Goal: Information Seeking & Learning: Learn about a topic

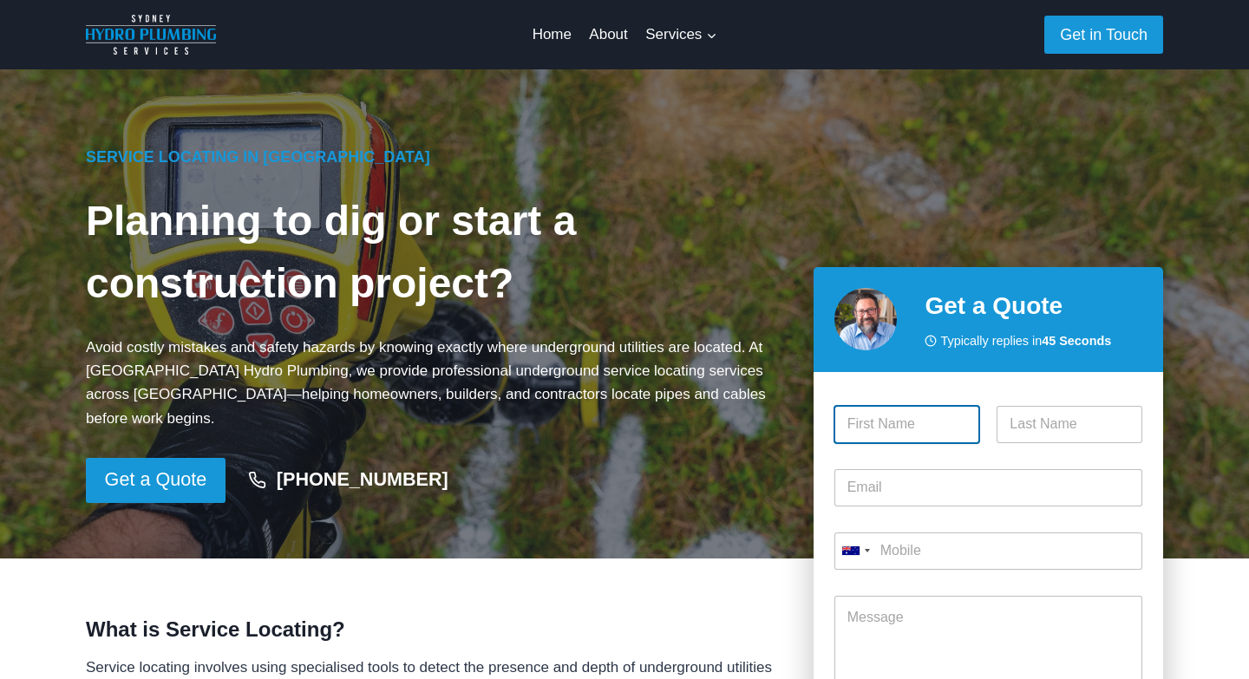
click at [900, 406] on input "First" at bounding box center [908, 424] width 146 height 37
type input "[PERSON_NAME]"
drag, startPoint x: 886, startPoint y: 406, endPoint x: 830, endPoint y: 402, distance: 55.7
click at [830, 402] on div "Please enable JavaScript in your browser to complete this form. Name * [PERSON_…" at bounding box center [989, 585] width 350 height 427
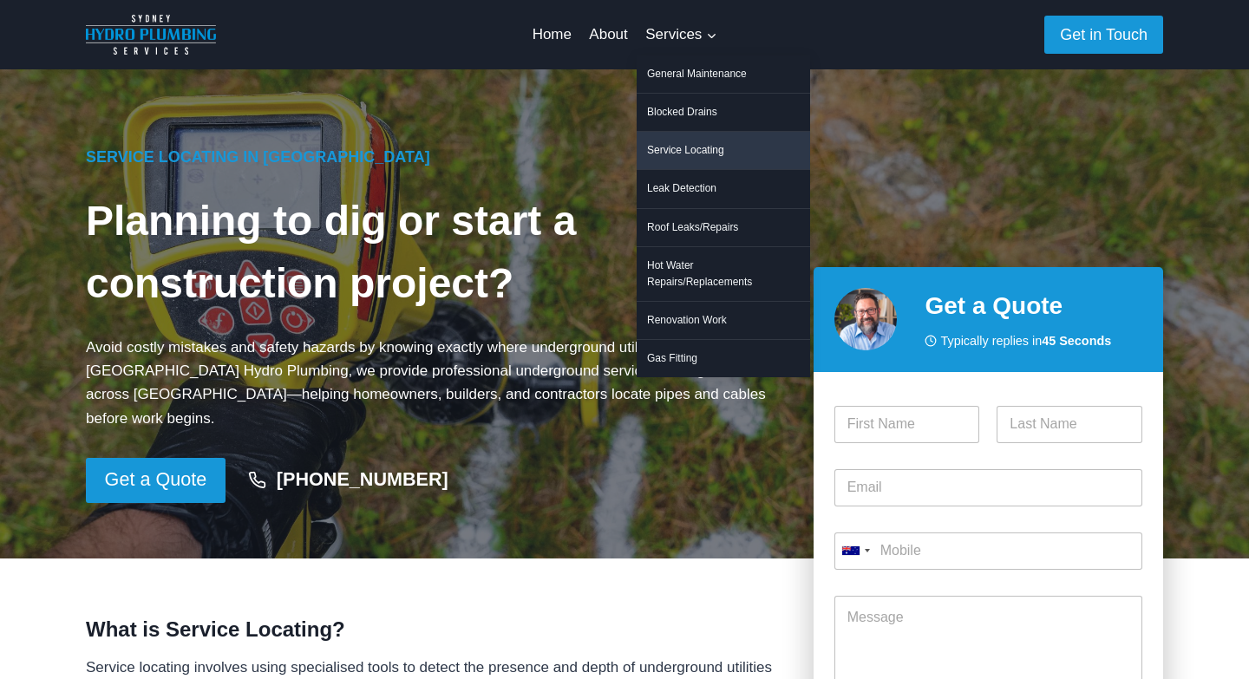
click at [697, 148] on link "Service Locating" at bounding box center [723, 150] width 173 height 37
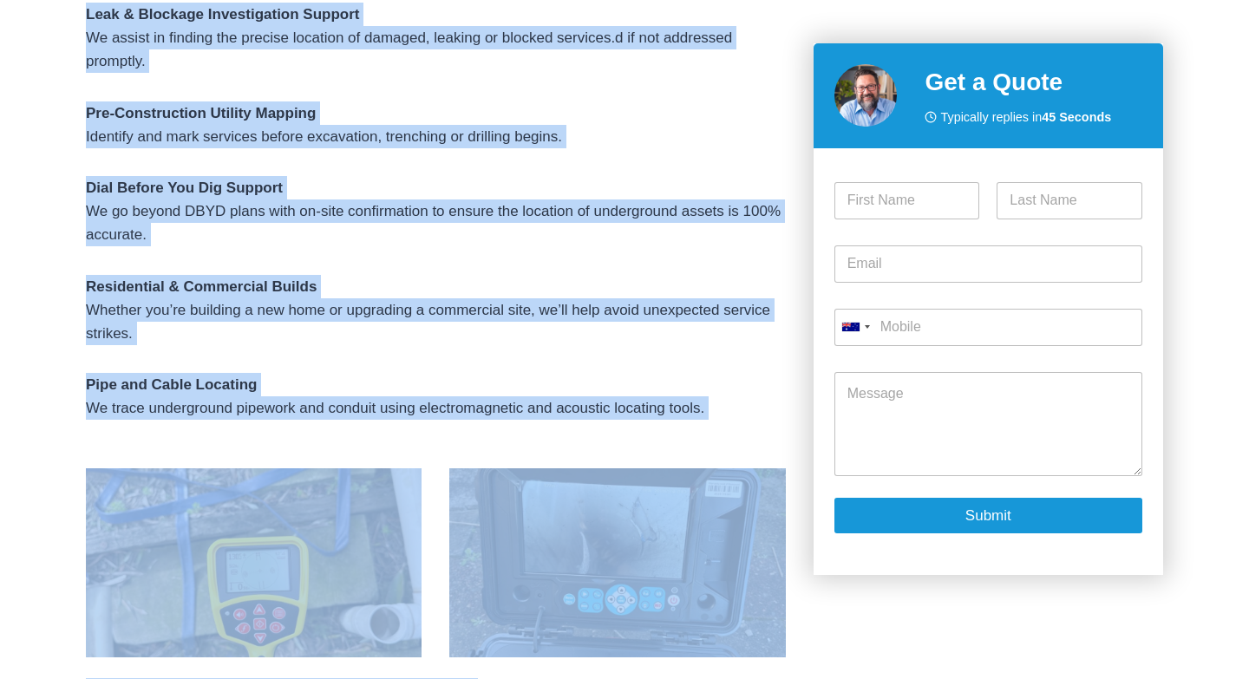
scroll to position [1069, 0]
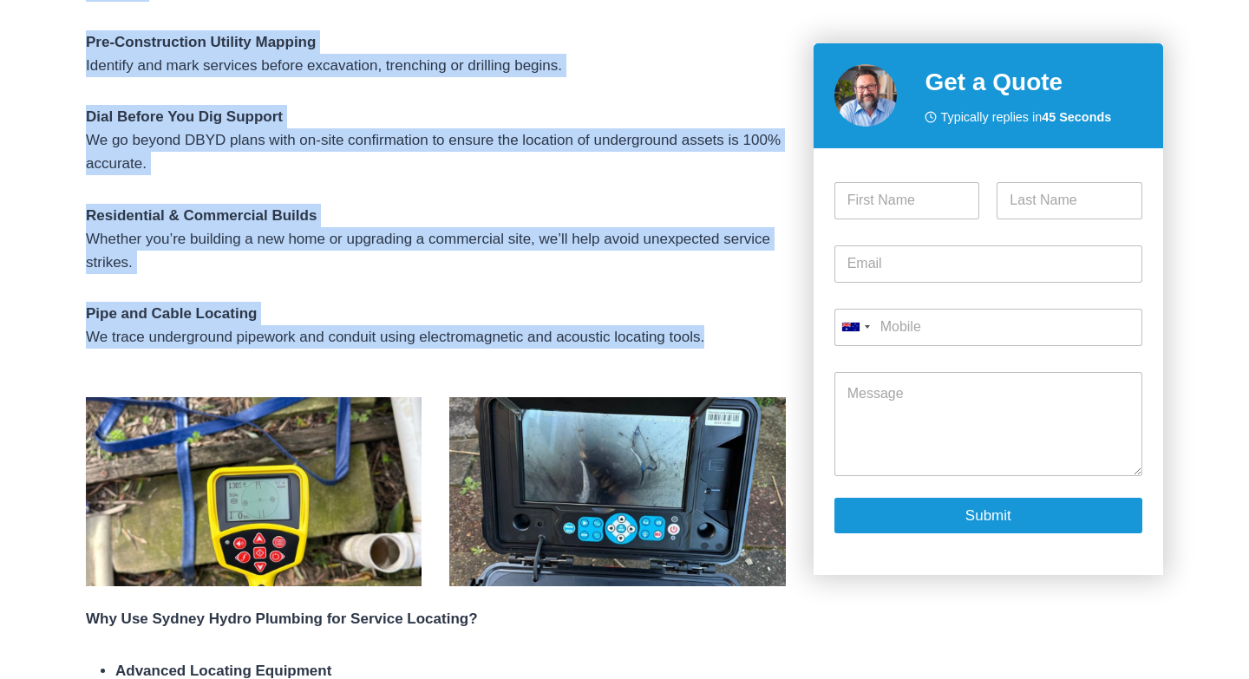
drag, startPoint x: 90, startPoint y: 149, endPoint x: 725, endPoint y: 315, distance: 656.2
click at [725, 315] on div "What is Service Locating? Service locating involves using specialised tools to …" at bounding box center [436, 393] width 700 height 1696
copy div "Our Service Locating Solutions We provide service locating for a wide range of …"
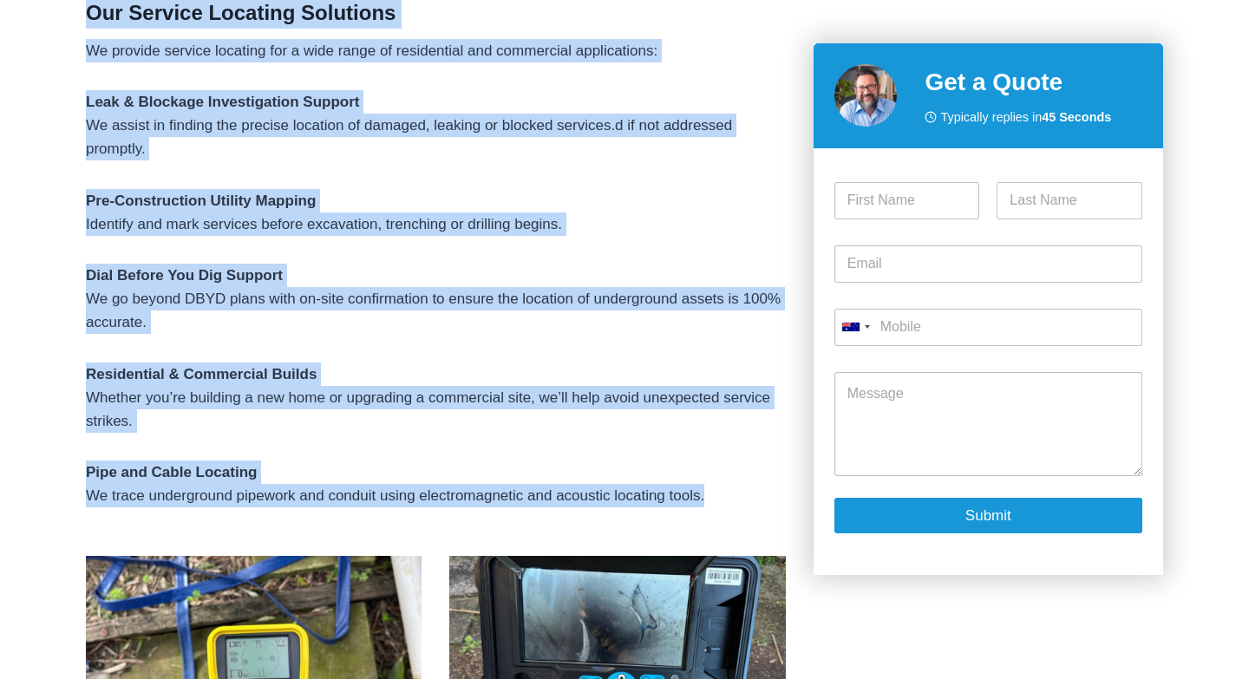
scroll to position [911, 0]
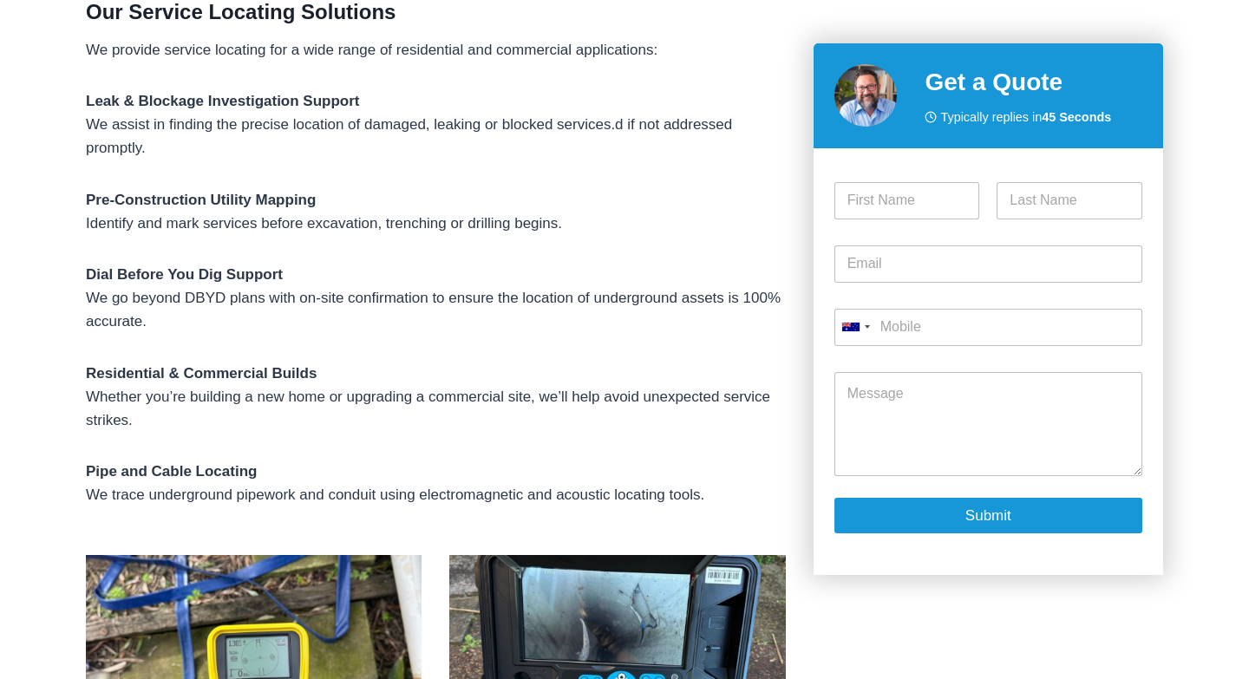
click at [225, 494] on div "What is Service Locating? Service locating involves using specialised tools to …" at bounding box center [436, 551] width 700 height 1696
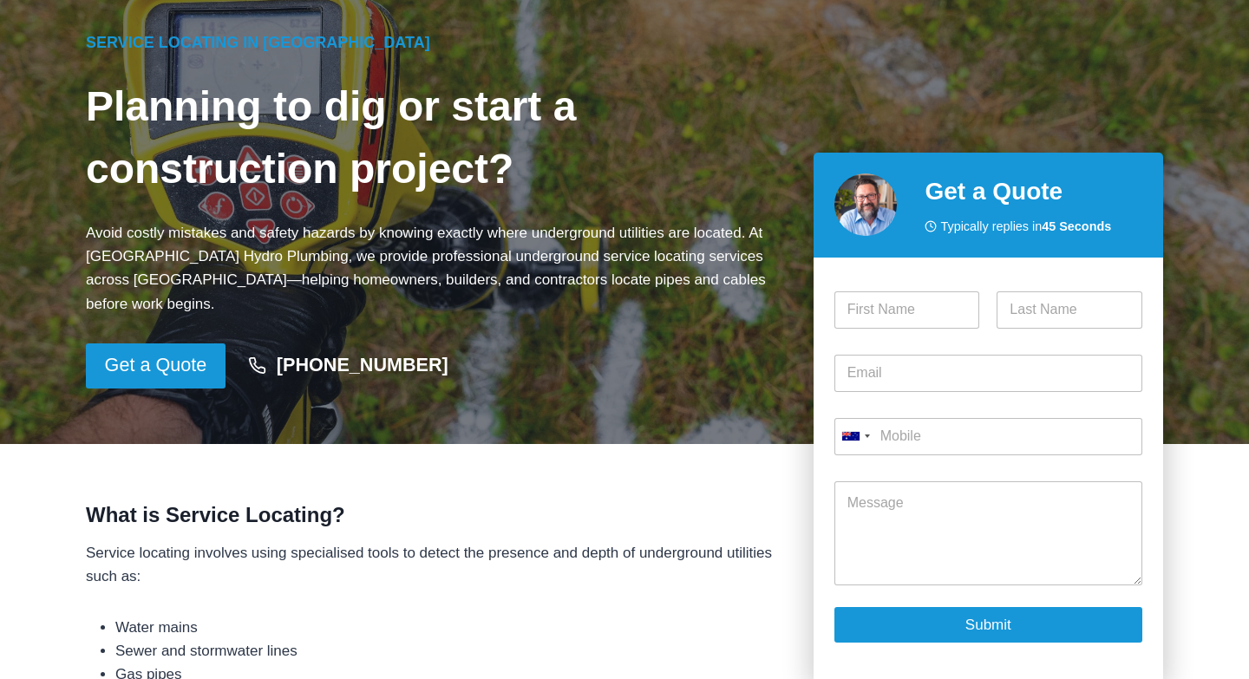
scroll to position [0, 0]
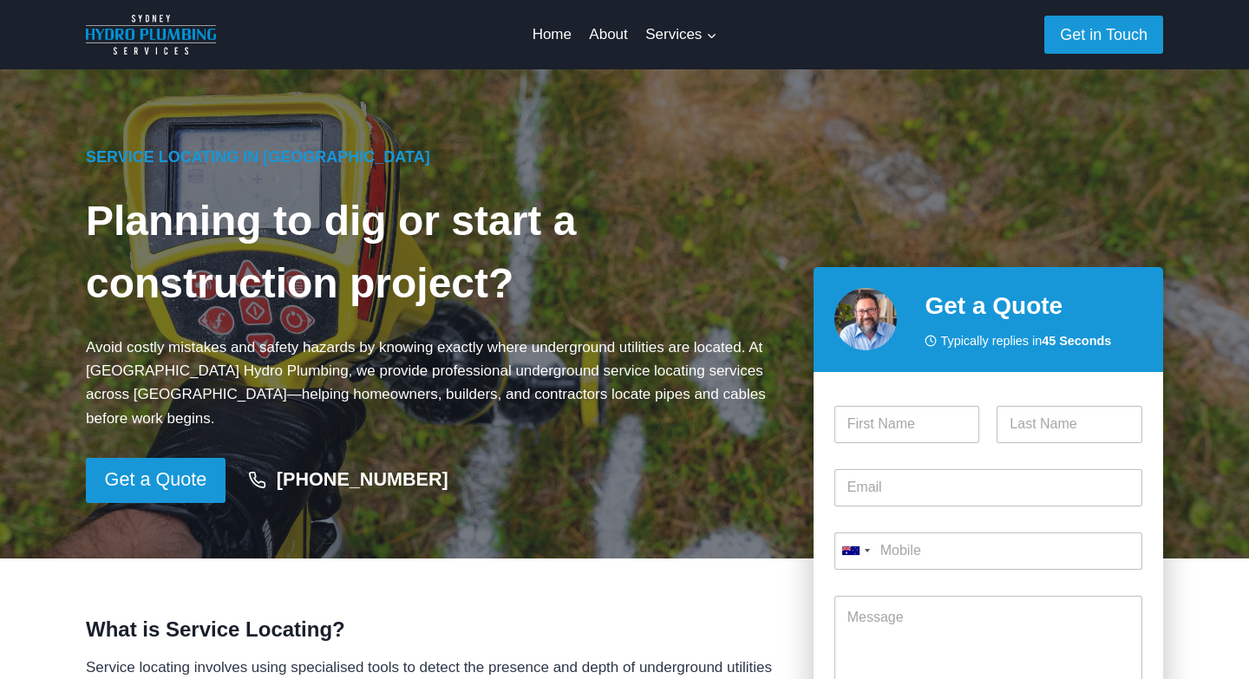
click at [178, 34] on img at bounding box center [151, 35] width 130 height 40
